Goal: Navigation & Orientation: Go to known website

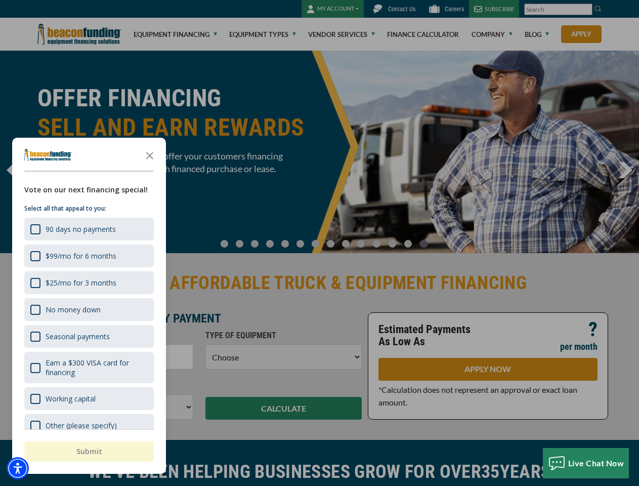
click at [319, 243] on div at bounding box center [319, 243] width 639 height 486
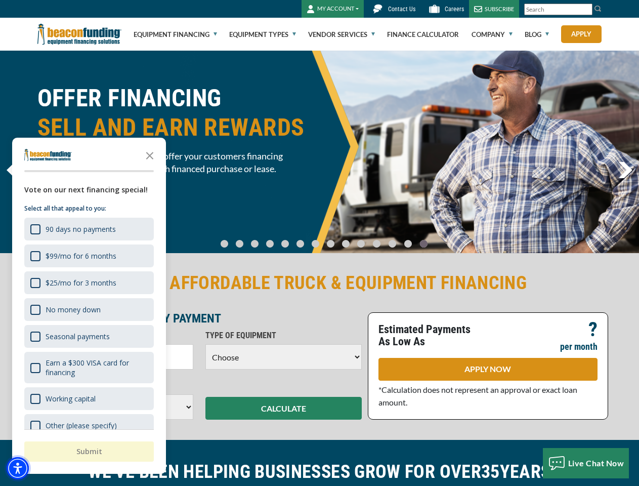
click at [18, 468] on img "Accessibility Menu" at bounding box center [18, 468] width 22 height 22
click at [319, 243] on body "Skip to main content Enable accessibility for low vision Open the accessibility…" at bounding box center [319, 243] width 639 height 486
click at [150, 155] on body "Skip to main content Enable accessibility for low vision Open the accessibility…" at bounding box center [319, 243] width 639 height 486
click at [88, 229] on body "Skip to main content Enable accessibility for low vision Open the accessibility…" at bounding box center [319, 243] width 639 height 486
